Goal: Task Accomplishment & Management: Complete application form

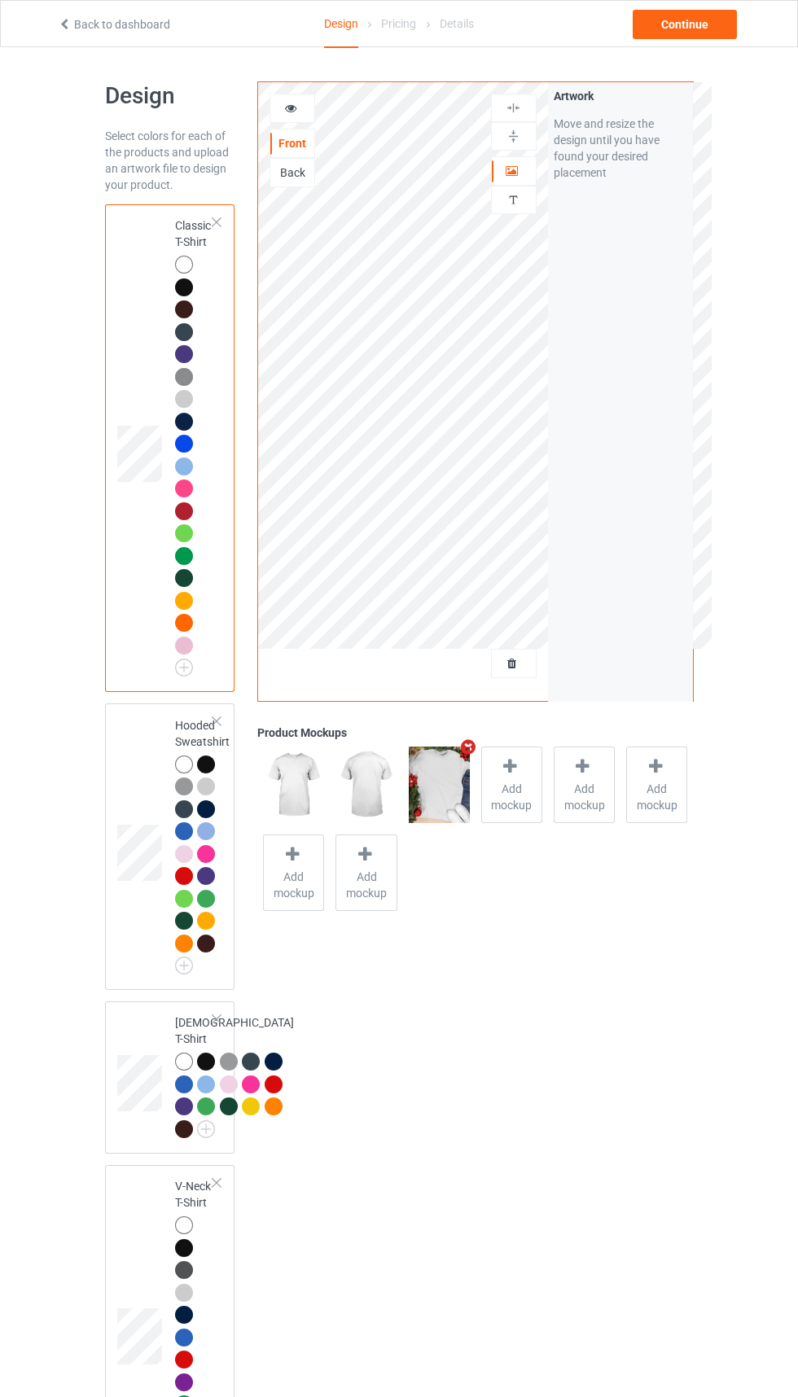
click at [468, 748] on icon "Remove mockup" at bounding box center [468, 747] width 20 height 17
click at [440, 788] on span "Add mockup" at bounding box center [439, 797] width 59 height 33
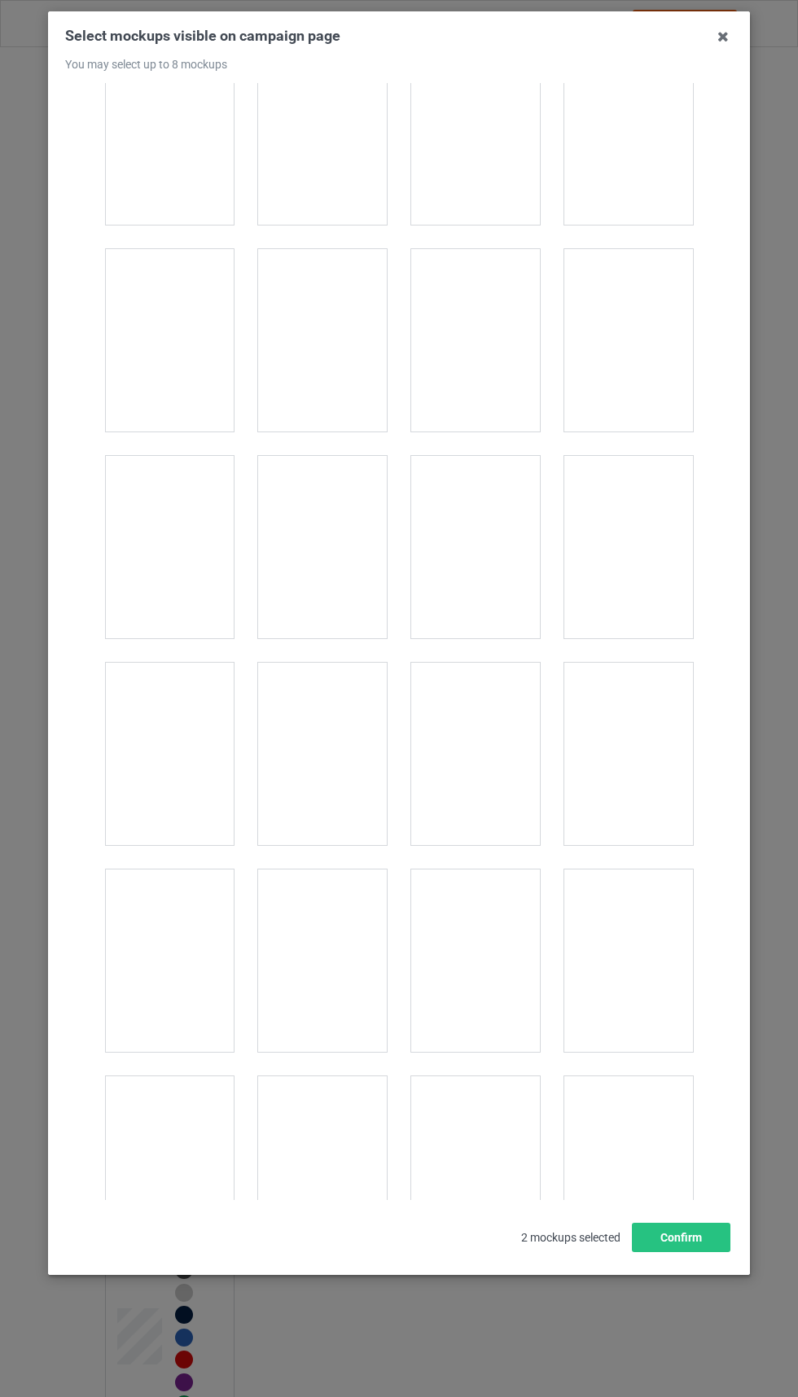
scroll to position [22570, 0]
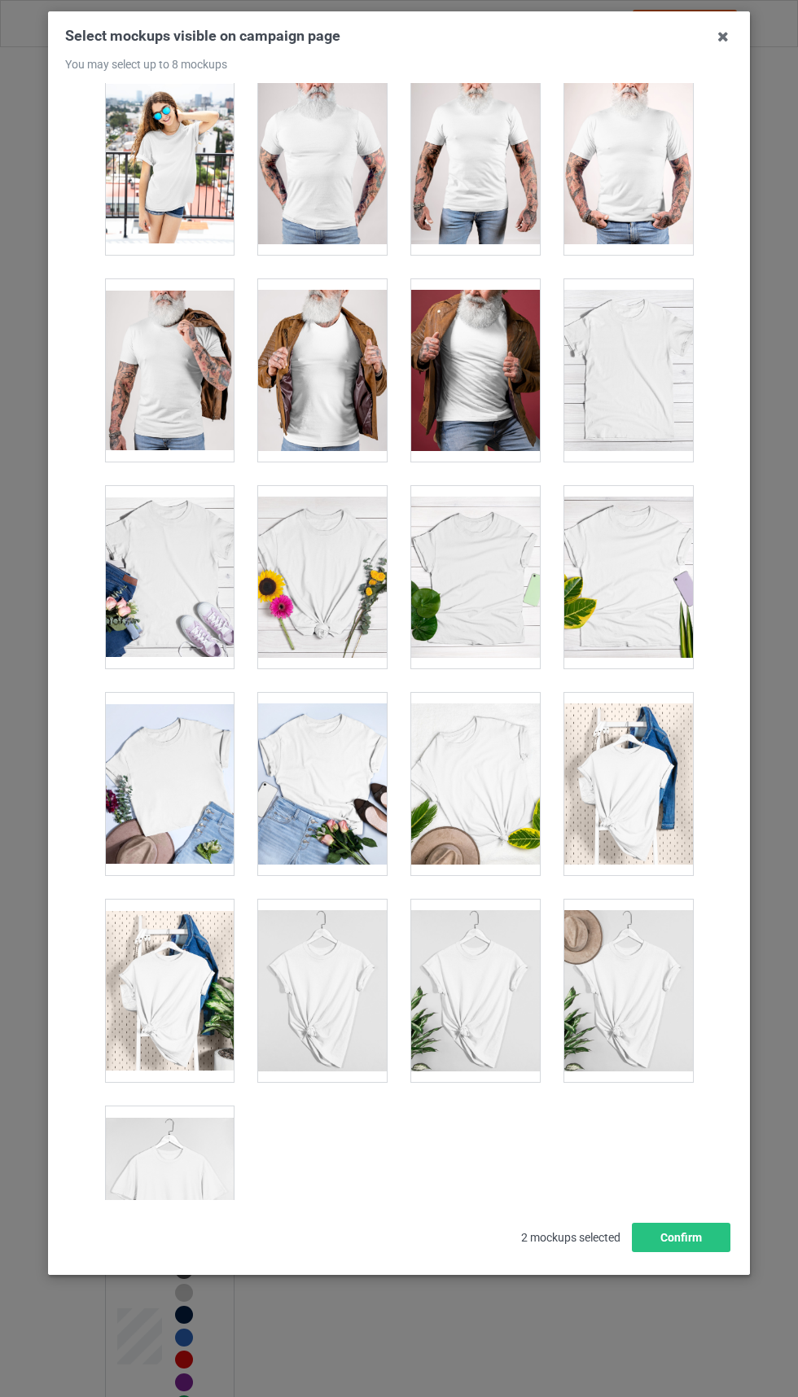
click at [153, 1223] on div at bounding box center [169, 1198] width 129 height 182
click at [185, 1204] on div at bounding box center [169, 1198] width 129 height 182
click at [184, 1213] on div at bounding box center [169, 1198] width 129 height 182
click at [687, 1253] on button "Confirm" at bounding box center [681, 1237] width 99 height 29
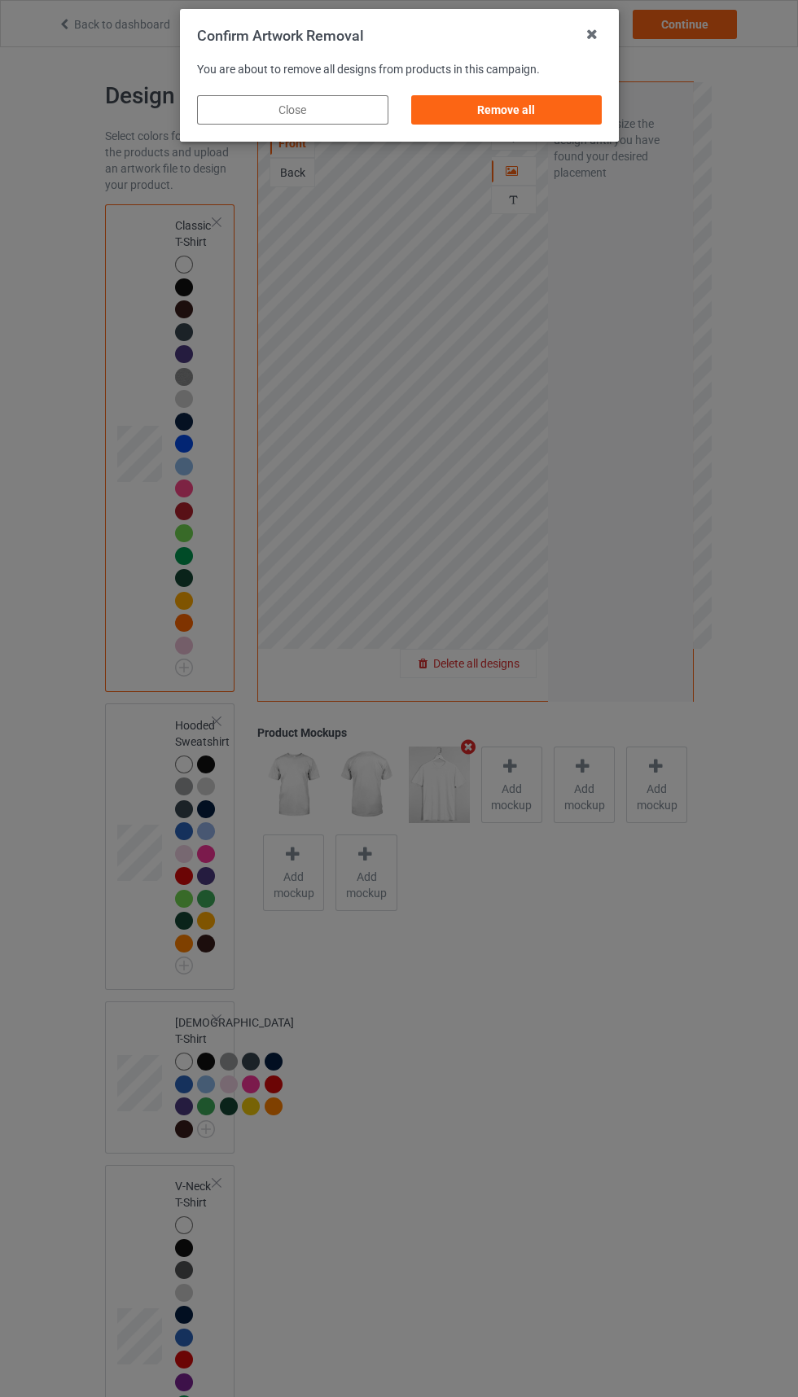
click at [517, 100] on div "Remove all" at bounding box center [505, 109] width 191 height 29
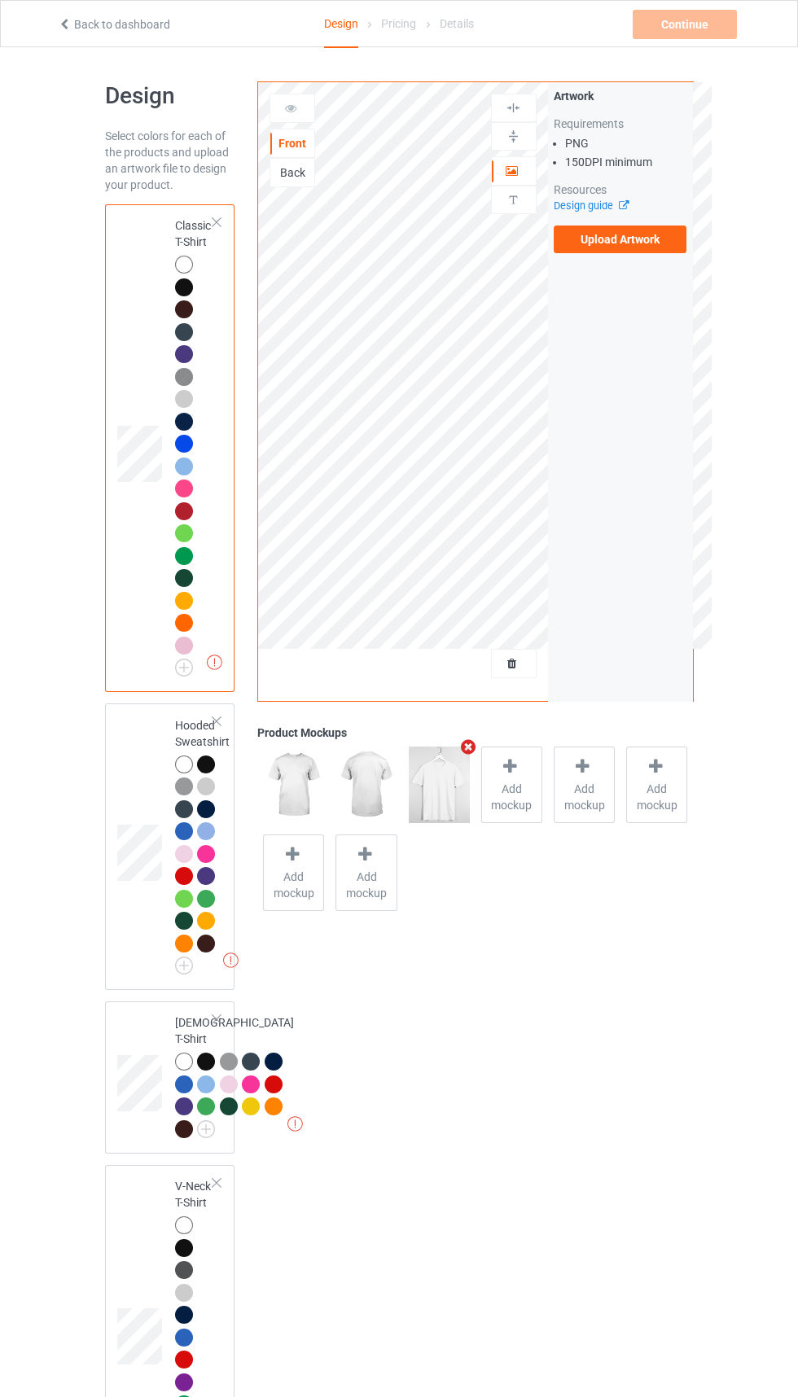
click at [655, 248] on label "Upload Artwork" at bounding box center [621, 240] width 134 height 28
click at [0, 0] on input "Upload Artwork" at bounding box center [0, 0] width 0 height 0
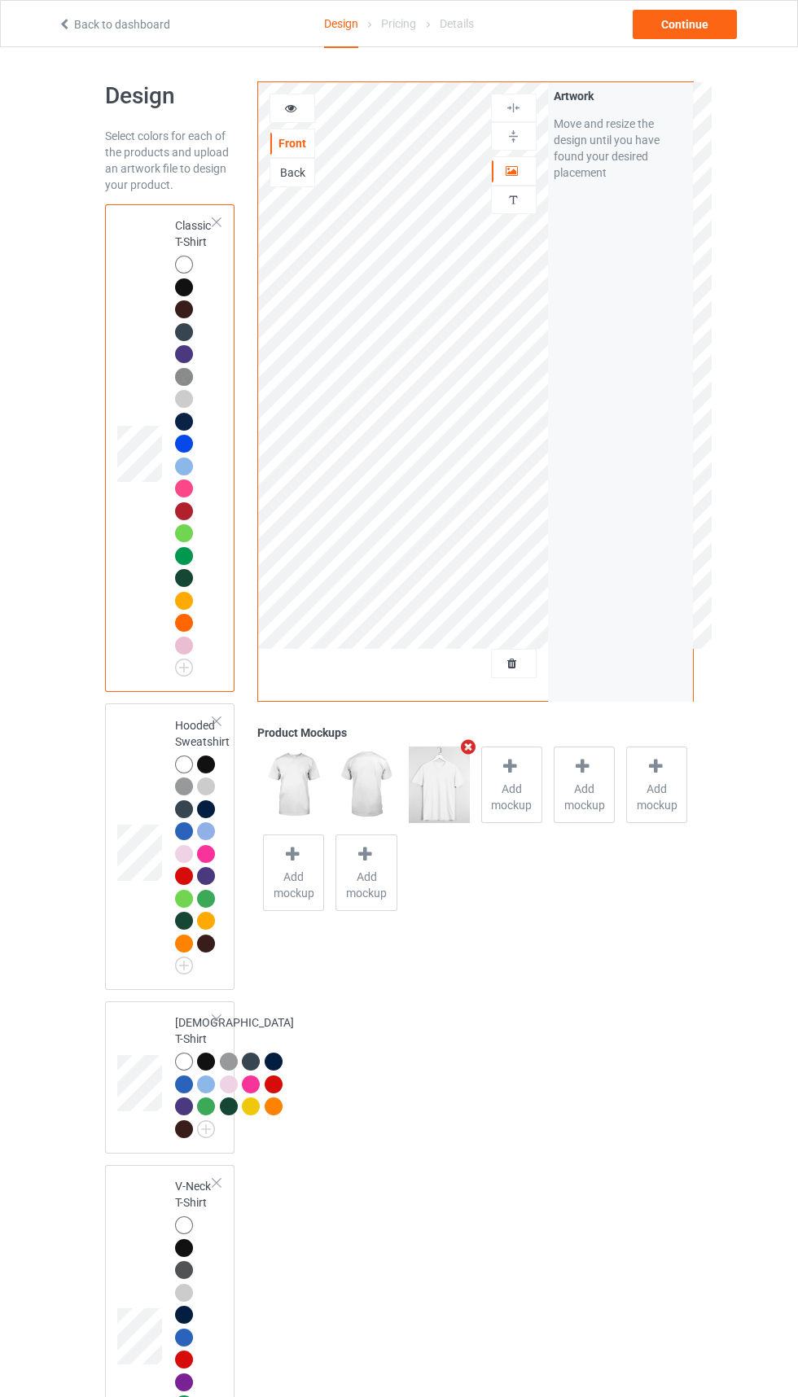
scroll to position [17, 0]
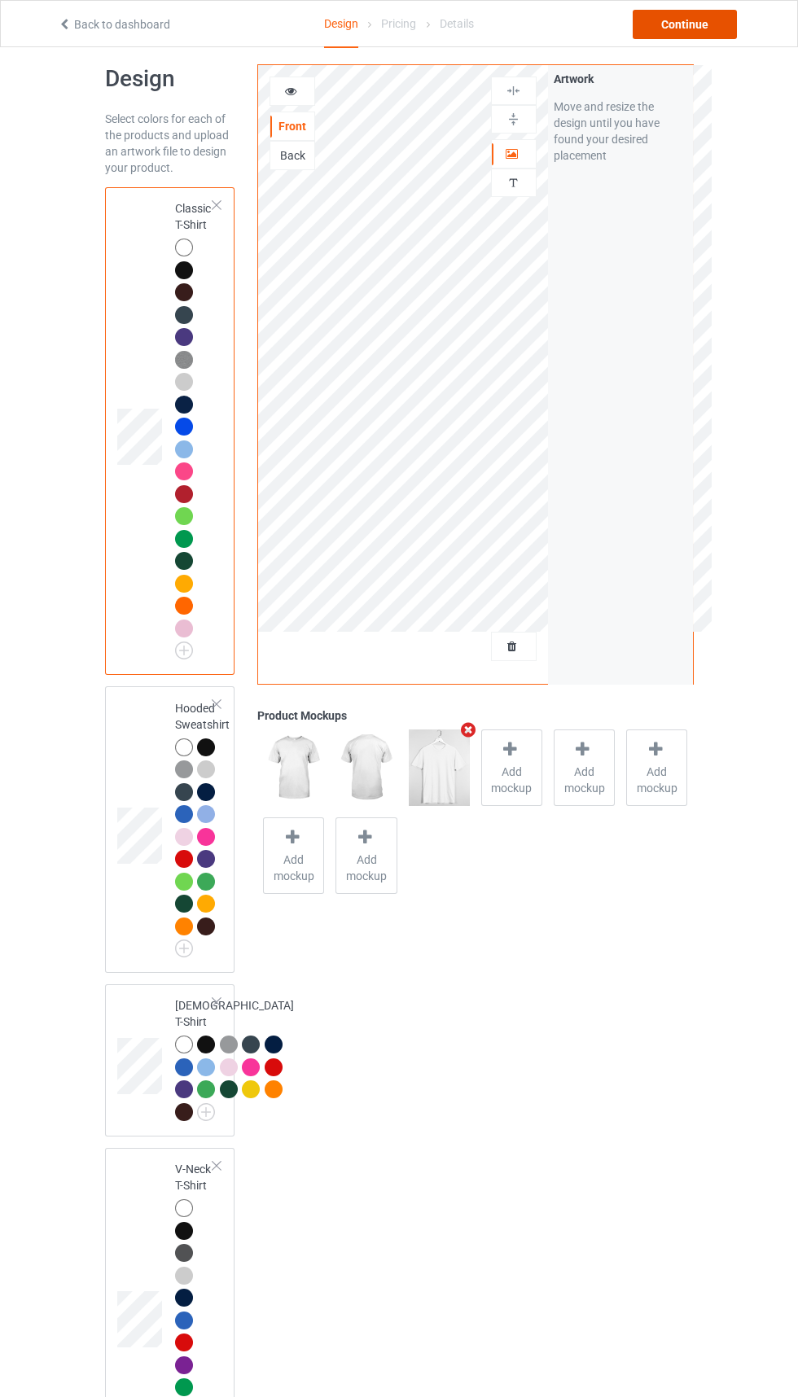
click at [712, 31] on div "Continue" at bounding box center [685, 24] width 104 height 29
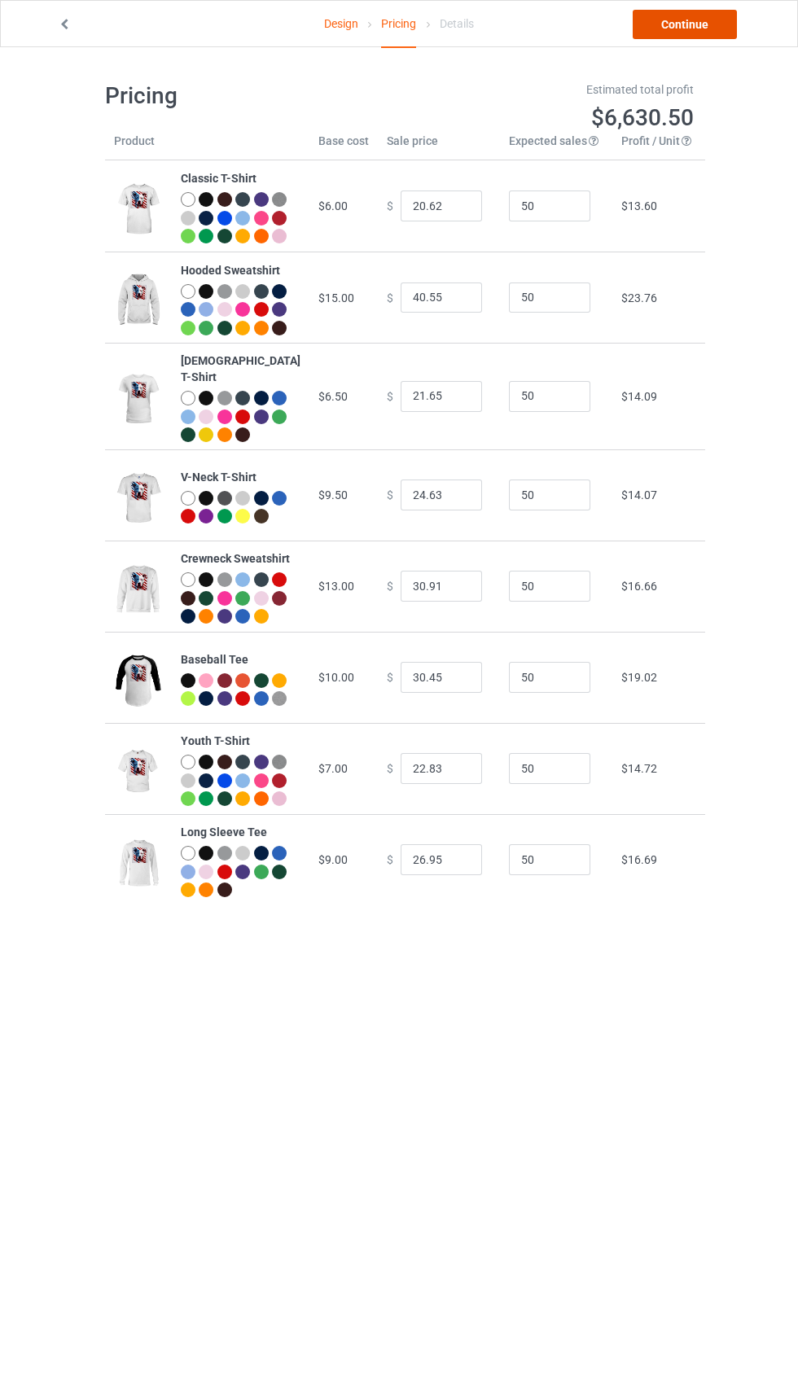
click at [702, 17] on link "Continue" at bounding box center [685, 24] width 104 height 29
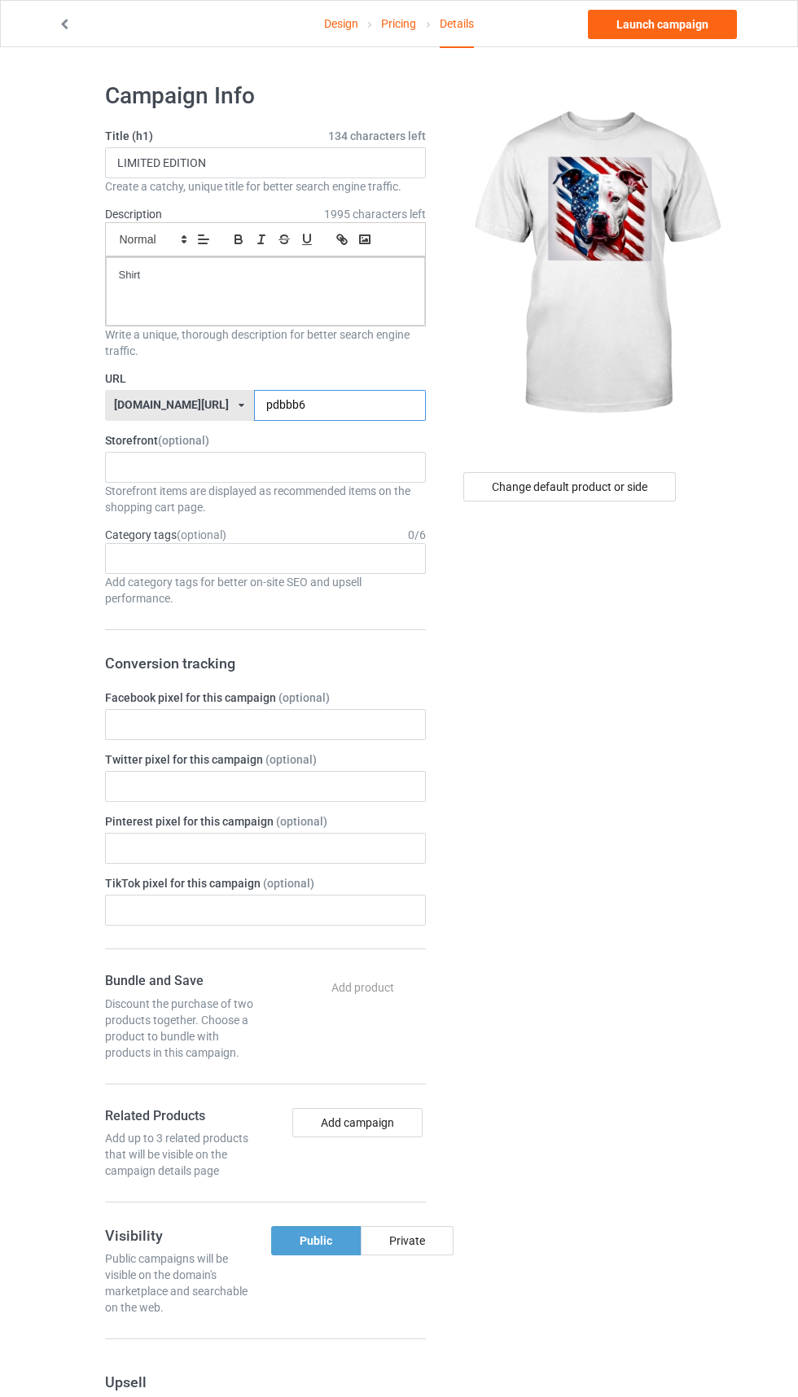
click at [310, 406] on input "pdbbb6" at bounding box center [340, 405] width 172 height 31
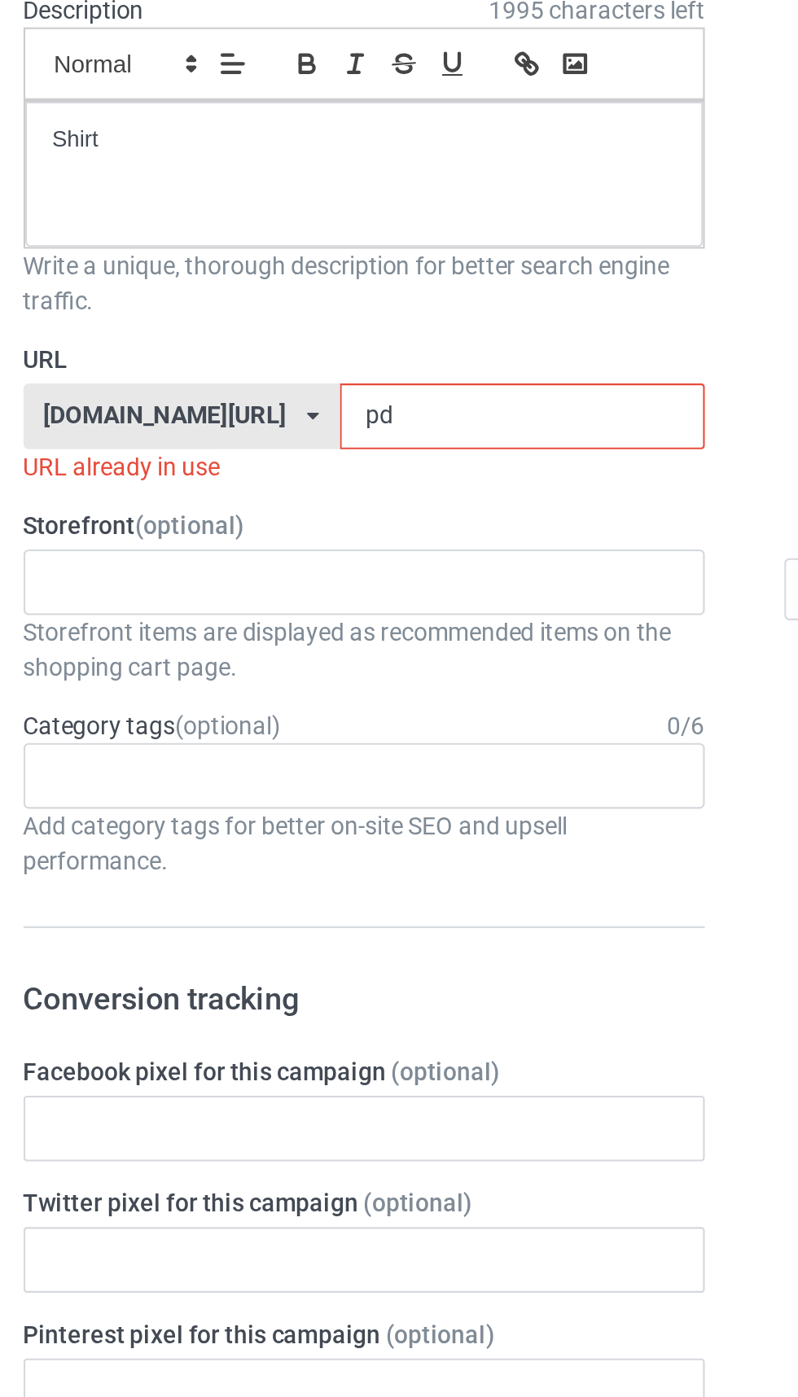
type input "p"
type input "U"
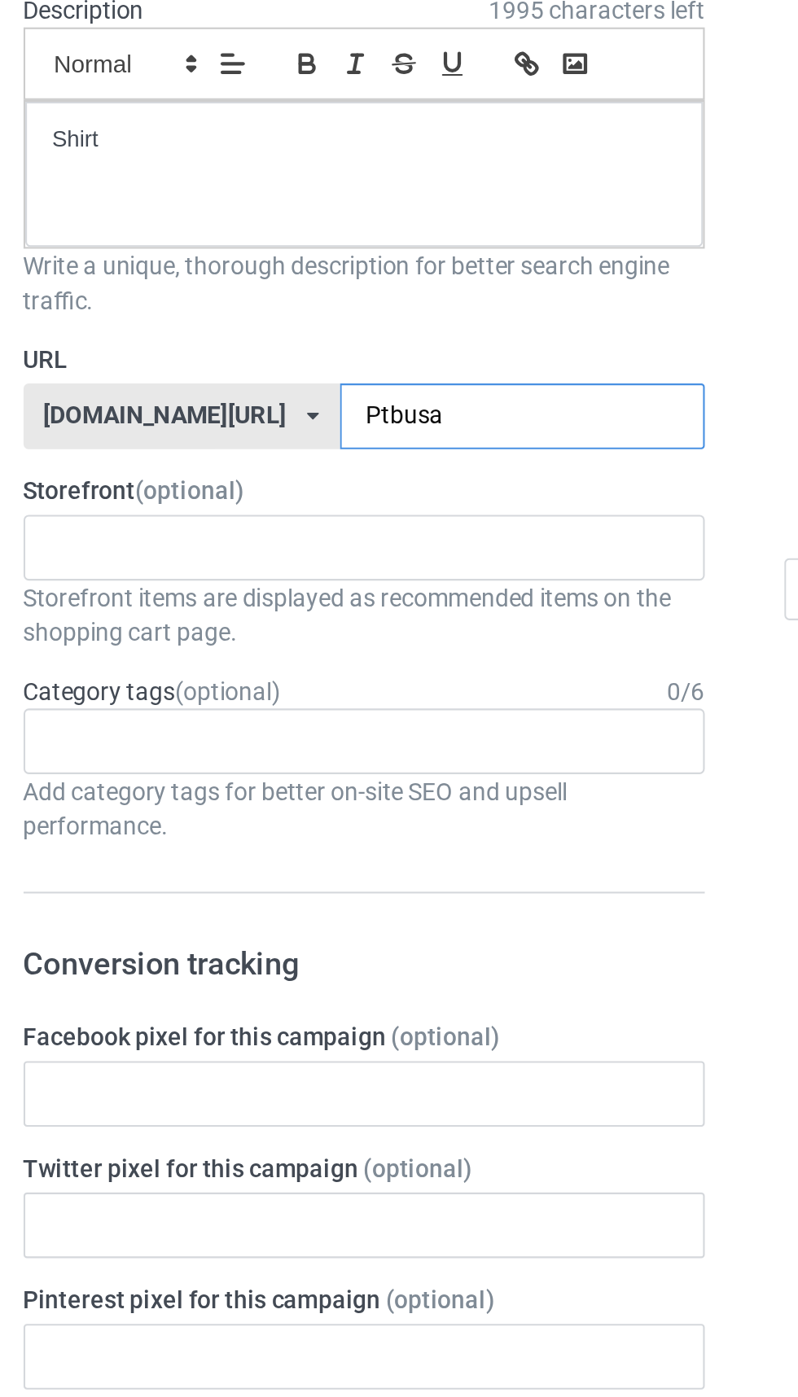
click at [254, 406] on input "Ptbusa" at bounding box center [340, 405] width 172 height 31
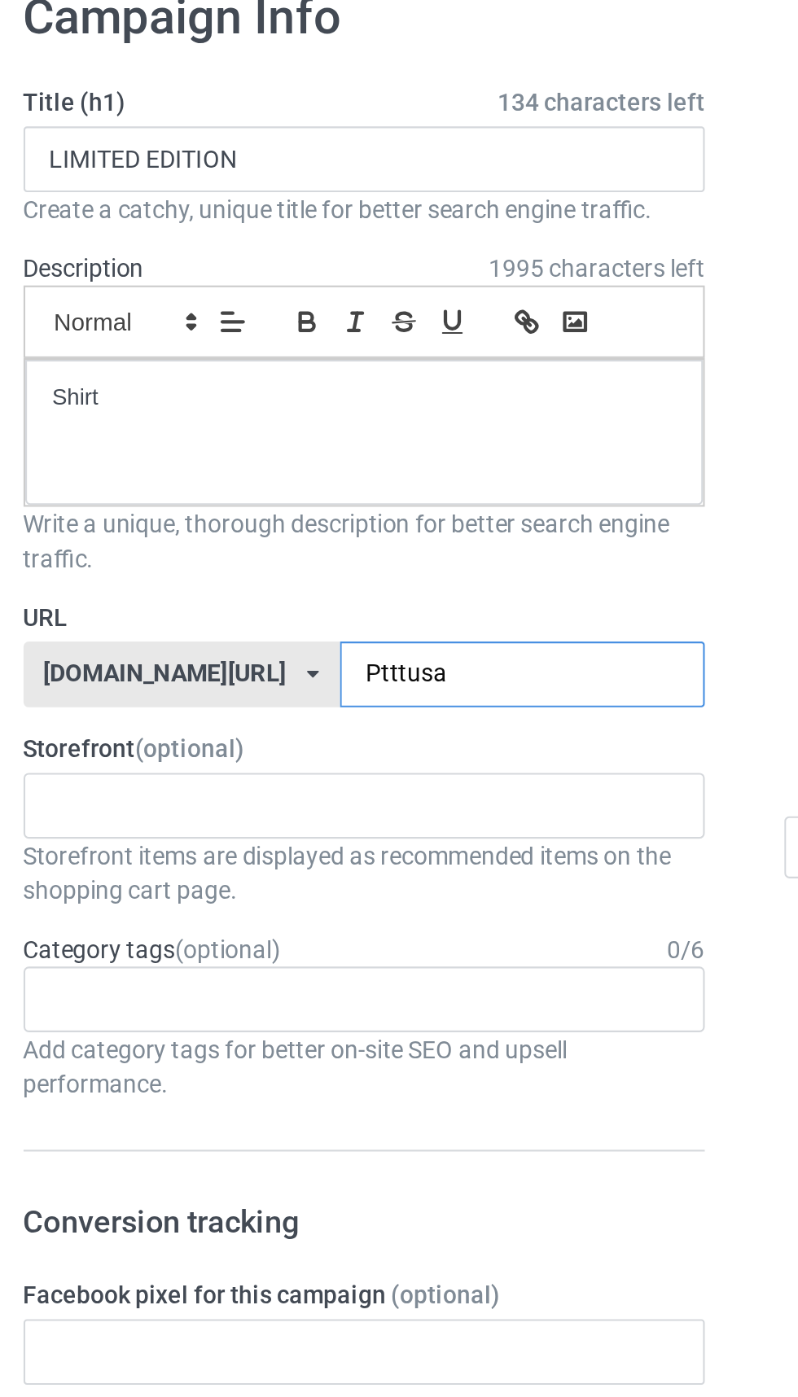
type input "Pttusa"
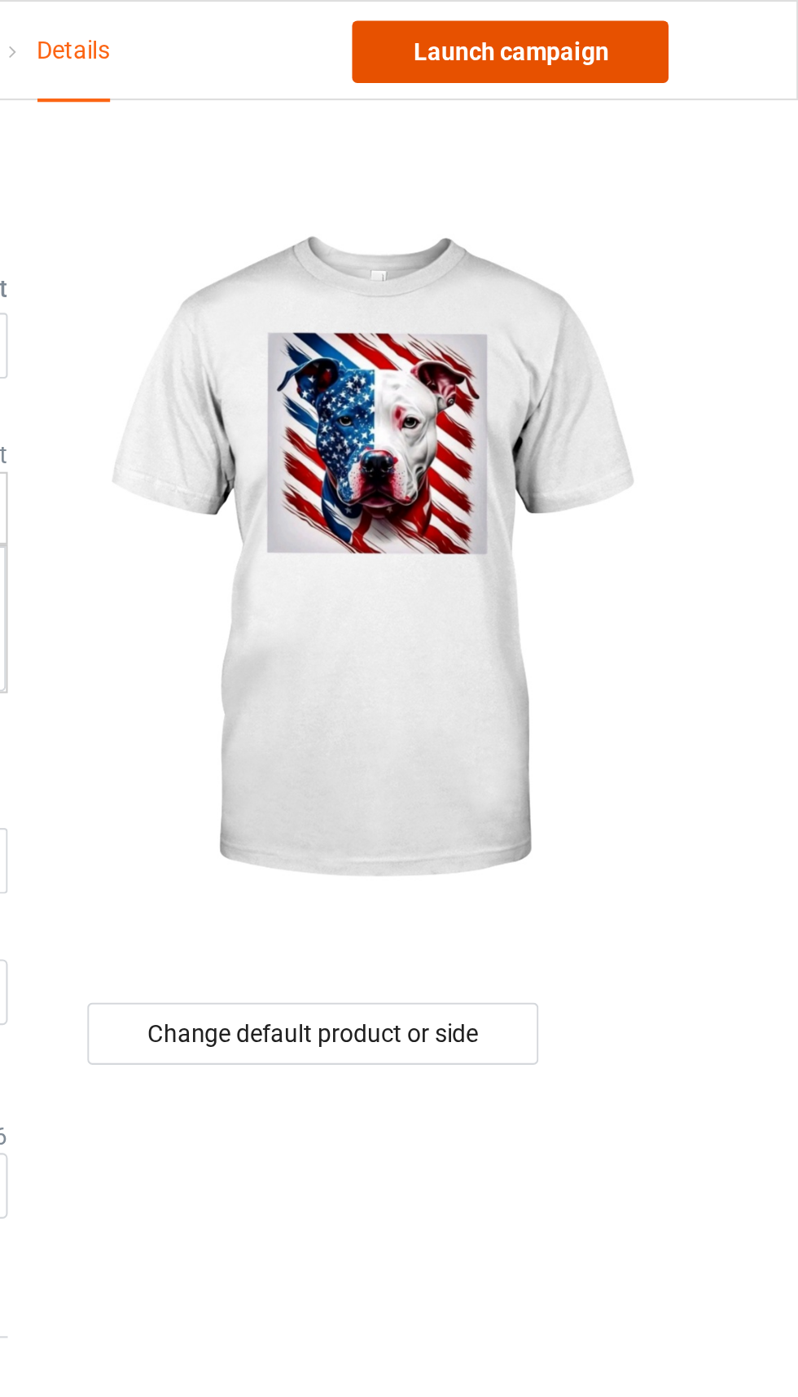
click at [701, 15] on link "Launch campaign" at bounding box center [662, 24] width 149 height 29
